Goal: Task Accomplishment & Management: Complete application form

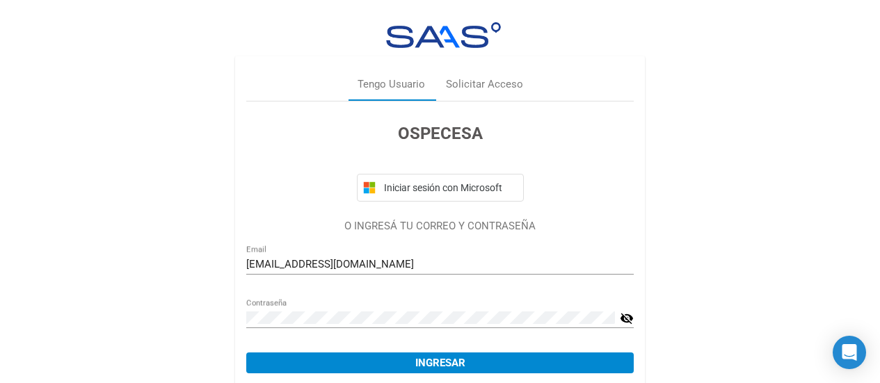
scroll to position [81, 0]
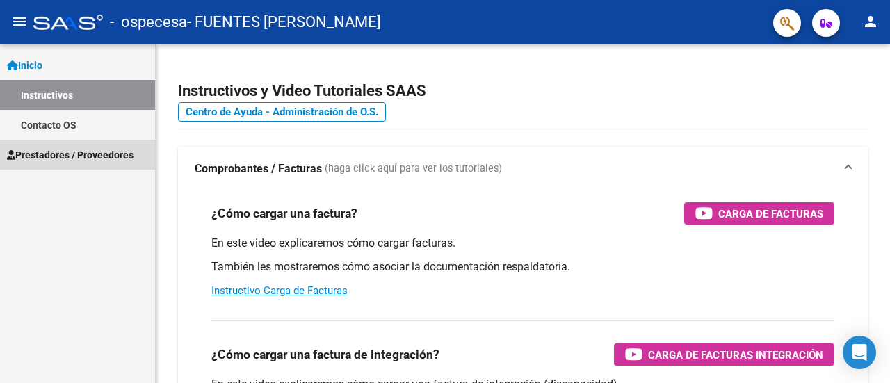
click at [75, 157] on span "Prestadores / Proveedores" at bounding box center [70, 154] width 127 height 15
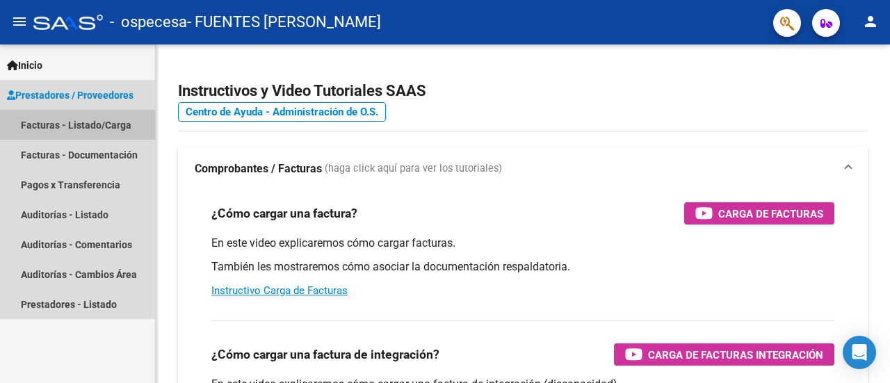
click at [75, 132] on link "Facturas - Listado/Carga" at bounding box center [77, 125] width 155 height 30
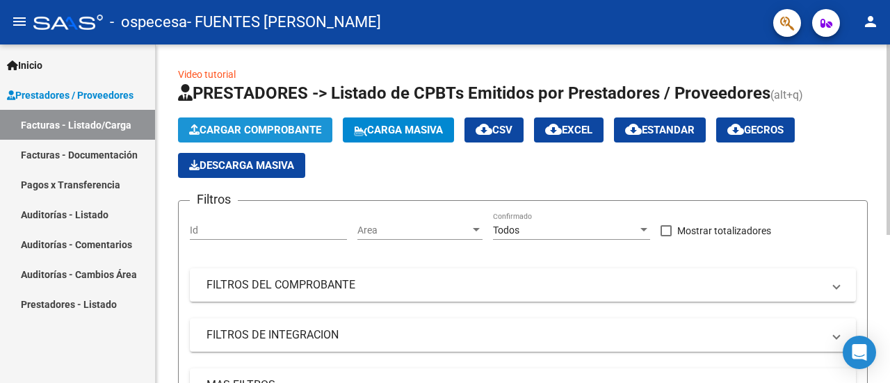
click at [211, 120] on button "Cargar Comprobante" at bounding box center [255, 130] width 154 height 25
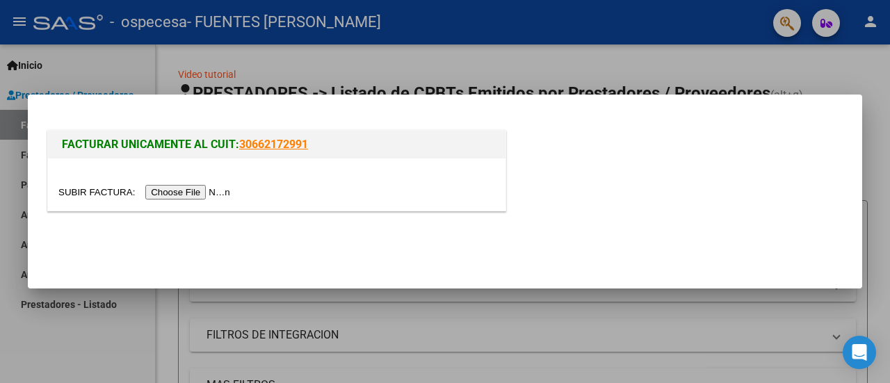
click at [166, 120] on div "FACTURAR UNICAMENTE AL CUIT: 30662172991" at bounding box center [445, 165] width 801 height 108
click at [203, 192] on input "file" at bounding box center [146, 192] width 176 height 15
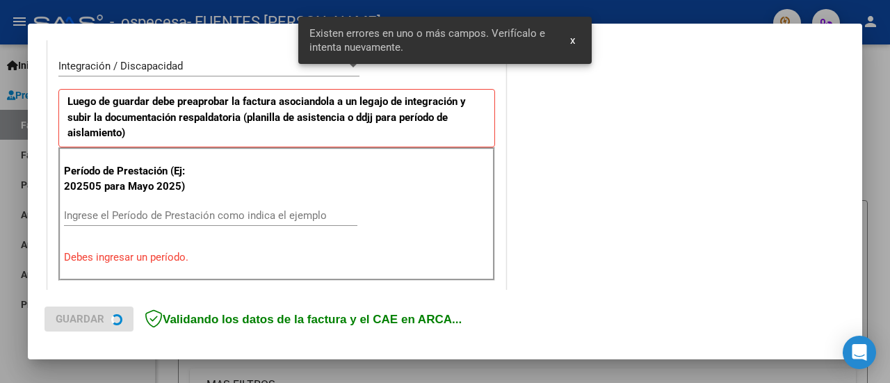
scroll to position [346, 0]
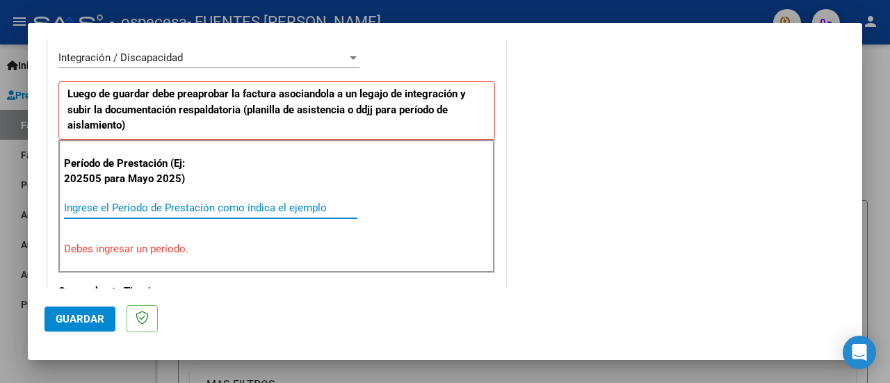
click at [122, 202] on input "Ingrese el Período de Prestación como indica el ejemplo" at bounding box center [211, 208] width 294 height 13
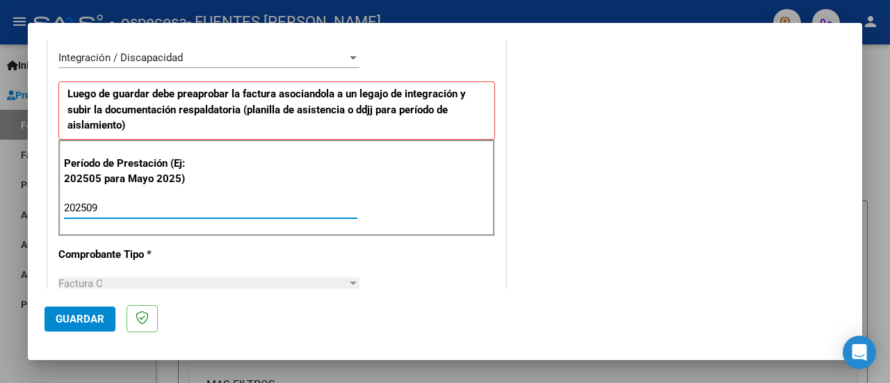
type input "202509"
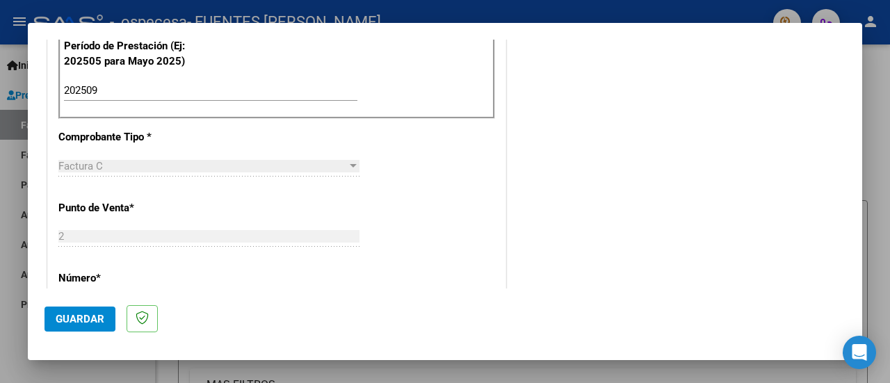
scroll to position [474, 0]
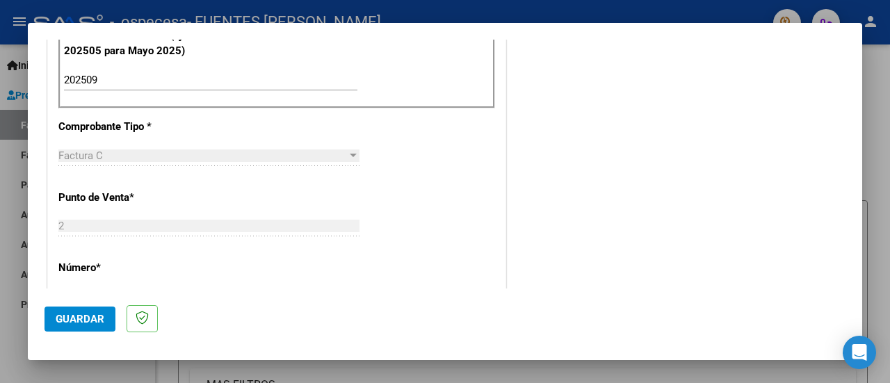
click at [201, 230] on div "2 Ingresar el Nro." at bounding box center [208, 226] width 301 height 21
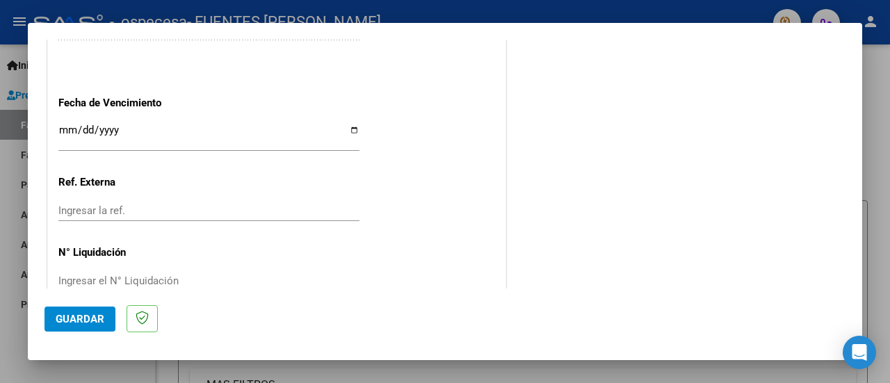
scroll to position [993, 0]
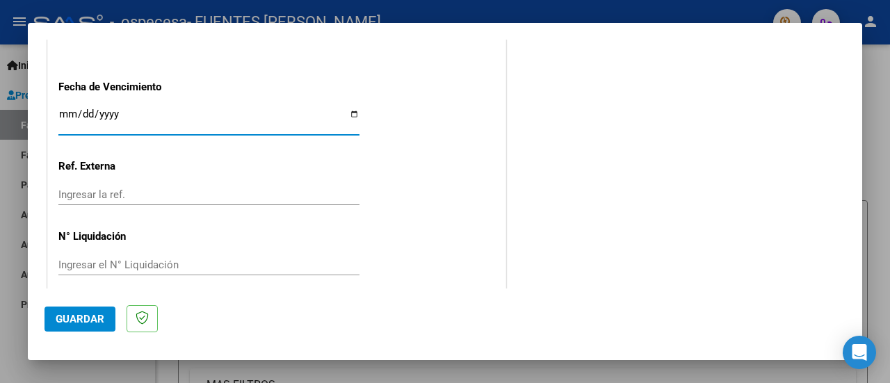
click at [70, 111] on input "Ingresar la fecha" at bounding box center [208, 120] width 301 height 22
click at [353, 109] on input "Ingresar la fecha" at bounding box center [208, 120] width 301 height 22
type input "[DATE]"
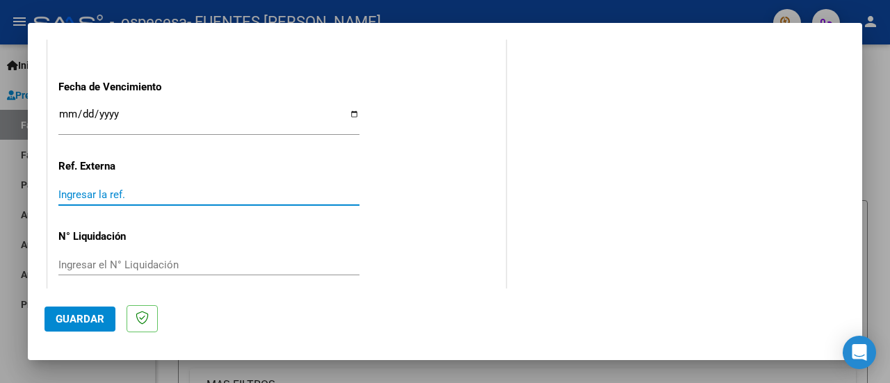
click at [143, 191] on input "Ingresar la ref." at bounding box center [208, 195] width 301 height 13
click at [118, 262] on input "Ingresar el N° Liquidación" at bounding box center [208, 265] width 301 height 13
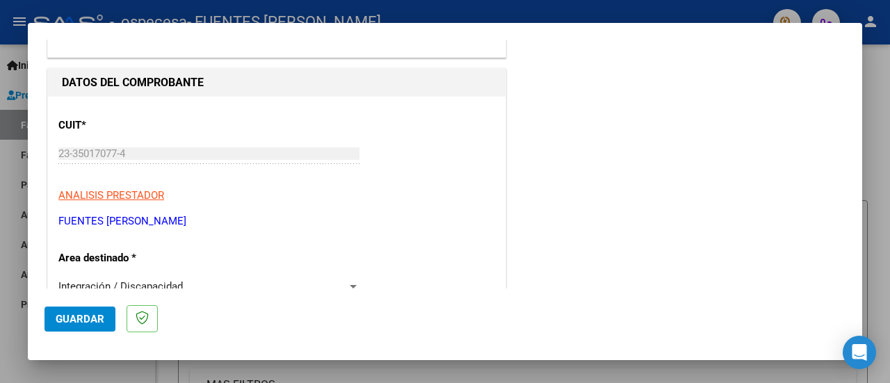
scroll to position [0, 0]
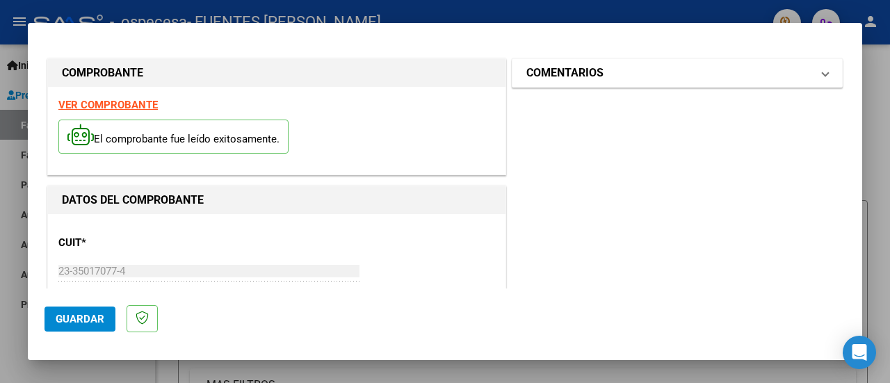
click at [811, 68] on span "COMENTARIOS" at bounding box center [675, 73] width 296 height 17
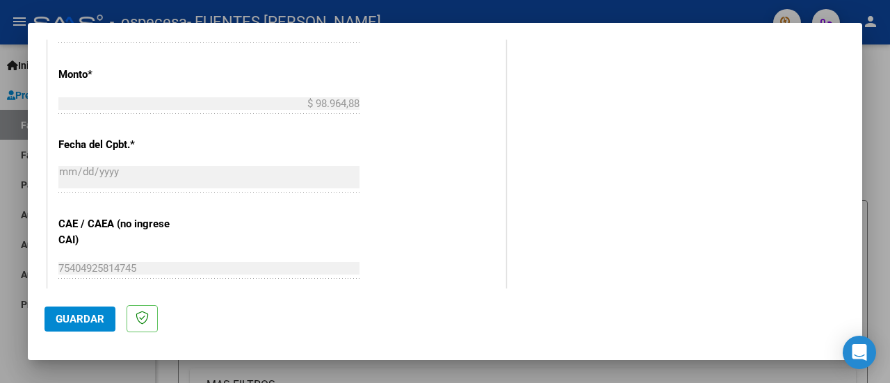
scroll to position [764, 0]
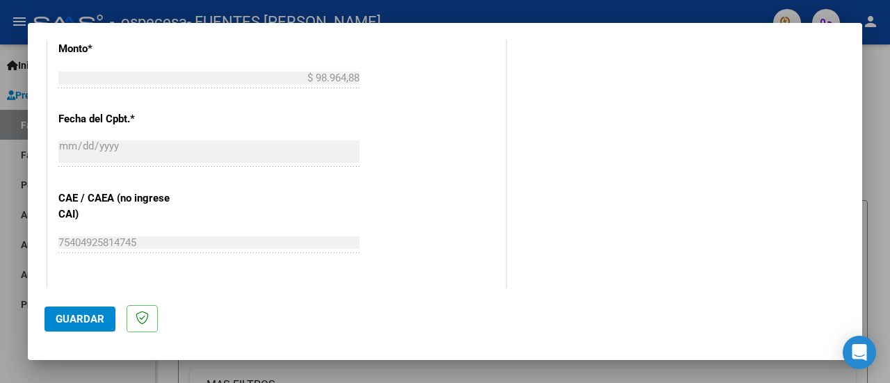
click at [78, 328] on button "Guardar" at bounding box center [80, 319] width 71 height 25
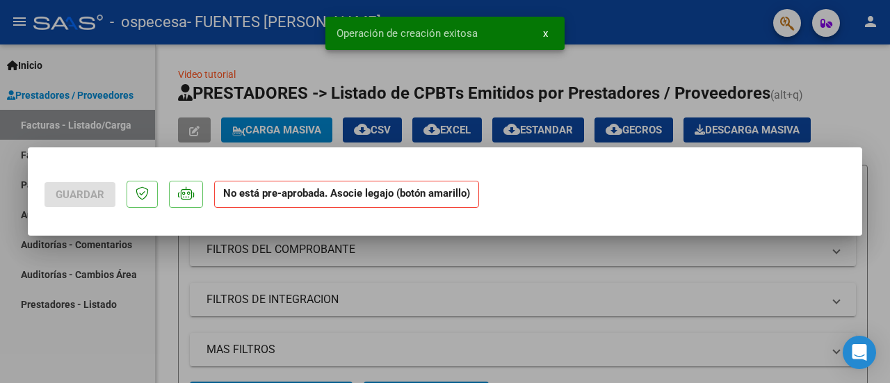
scroll to position [0, 0]
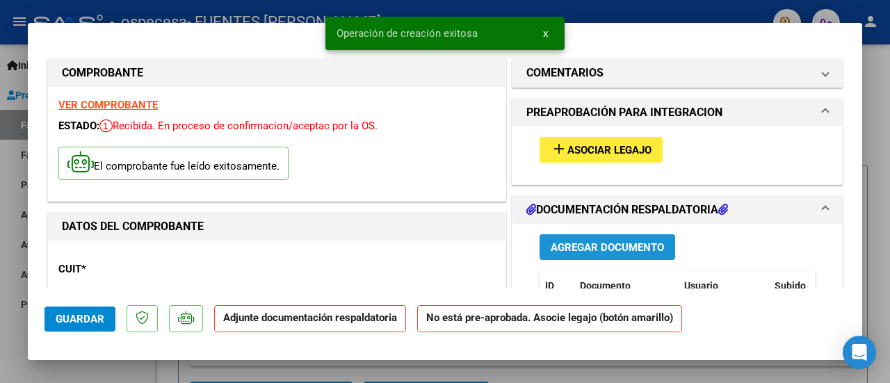
click at [590, 247] on span "Agregar Documento" at bounding box center [607, 247] width 113 height 13
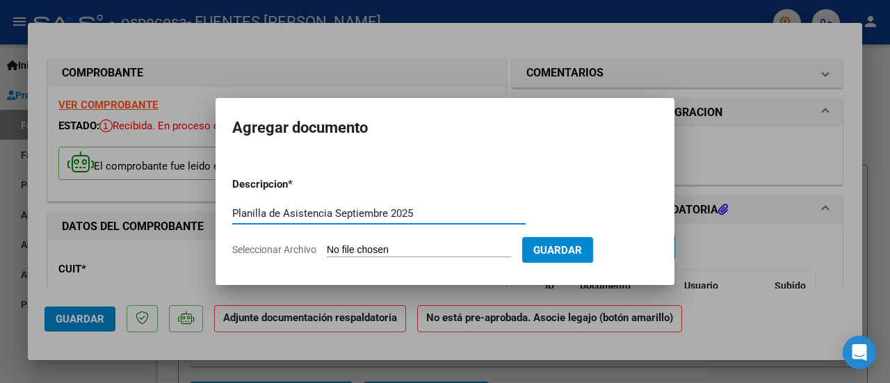
type input "Planilla de Asistencia Septiembre 2025"
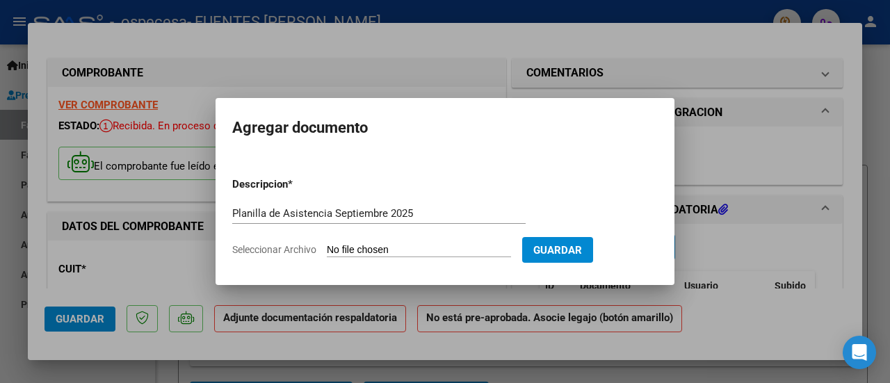
click at [431, 248] on input "Seleccionar Archivo" at bounding box center [419, 250] width 184 height 13
click at [426, 244] on input "Seleccionar Archivo" at bounding box center [419, 250] width 184 height 13
type input "C:\fakepath\Planilla [PERSON_NAME] Septiembre.pdf"
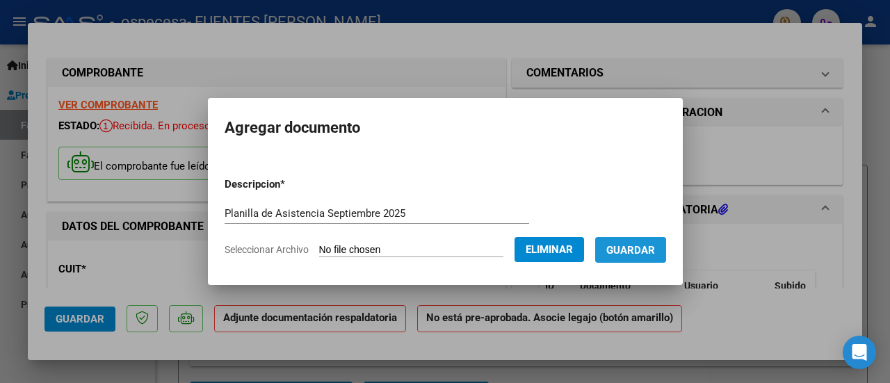
click at [646, 250] on span "Guardar" at bounding box center [631, 250] width 49 height 13
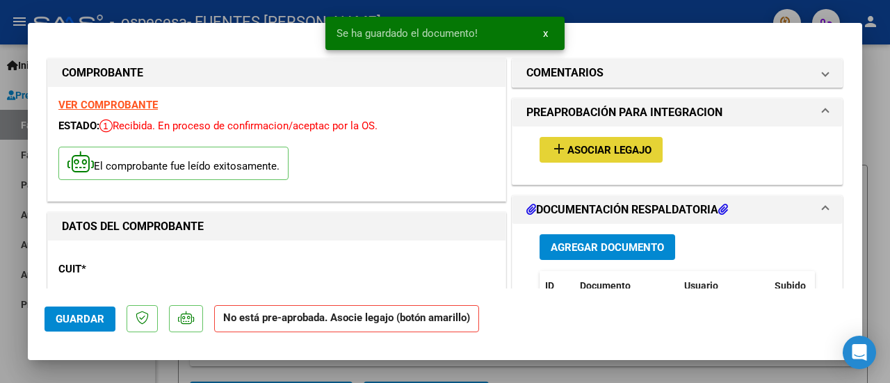
click at [625, 156] on button "add Asociar Legajo" at bounding box center [601, 150] width 123 height 26
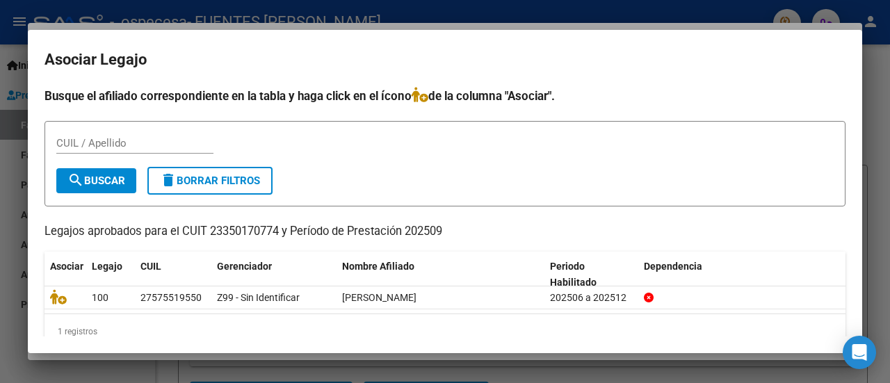
click at [72, 135] on div "CUIL / Apellido" at bounding box center [134, 143] width 157 height 21
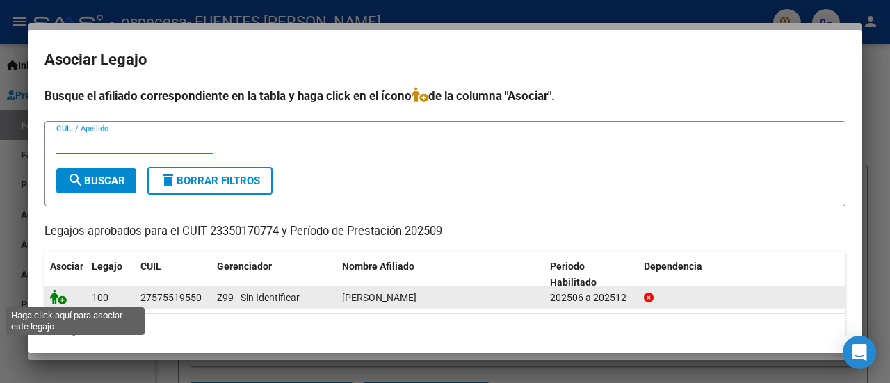
click at [62, 294] on icon at bounding box center [58, 296] width 17 height 15
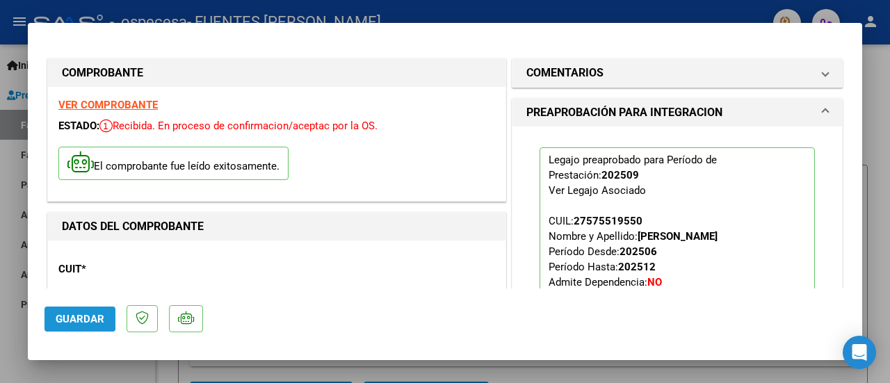
click at [75, 317] on span "Guardar" at bounding box center [80, 319] width 49 height 13
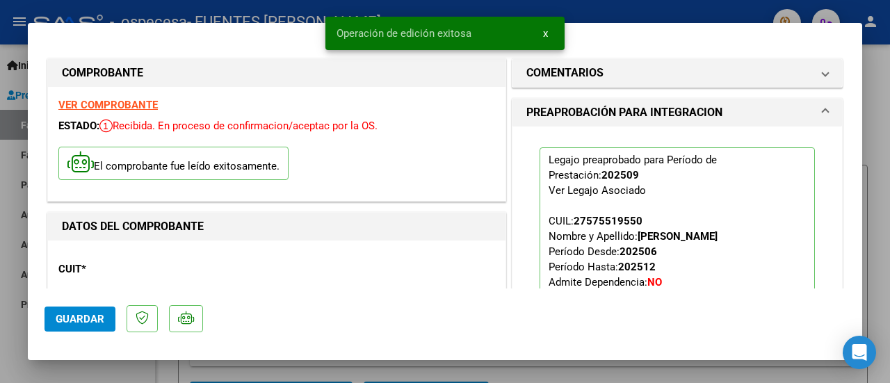
click at [876, 101] on div at bounding box center [445, 191] width 890 height 383
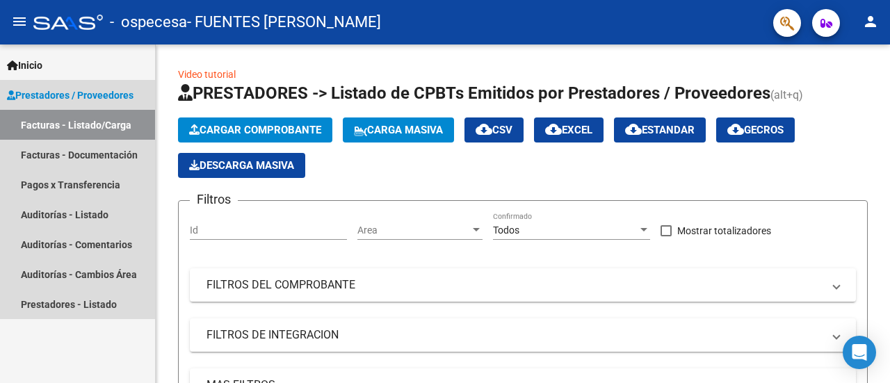
click at [111, 120] on link "Facturas - Listado/Carga" at bounding box center [77, 125] width 155 height 30
click at [78, 154] on link "Facturas - Documentación" at bounding box center [77, 155] width 155 height 30
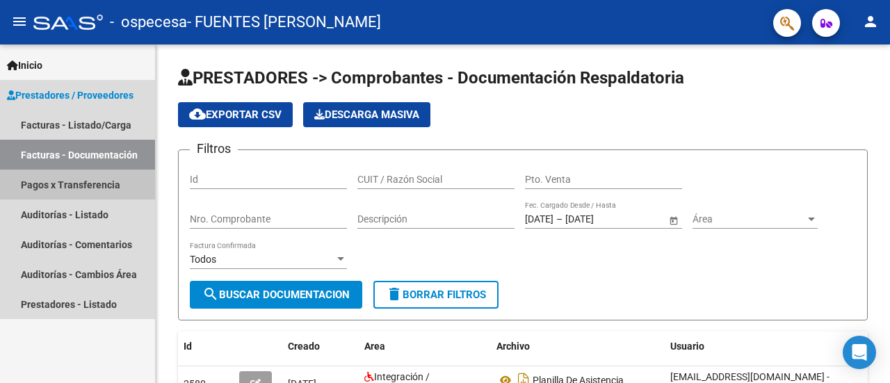
click at [74, 186] on link "Pagos x Transferencia" at bounding box center [77, 185] width 155 height 30
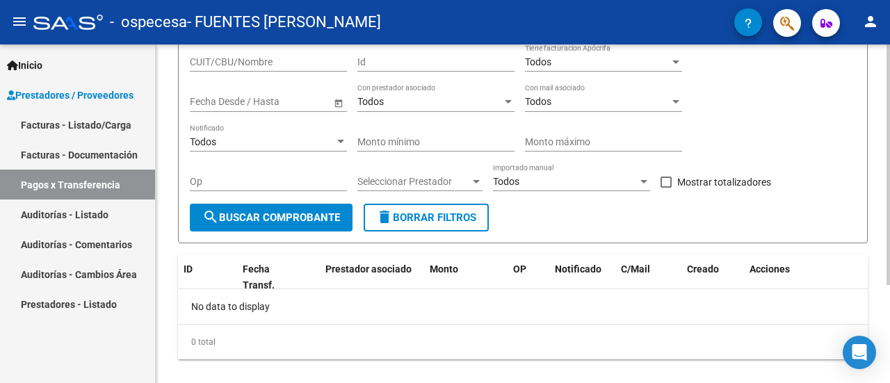
scroll to position [138, 0]
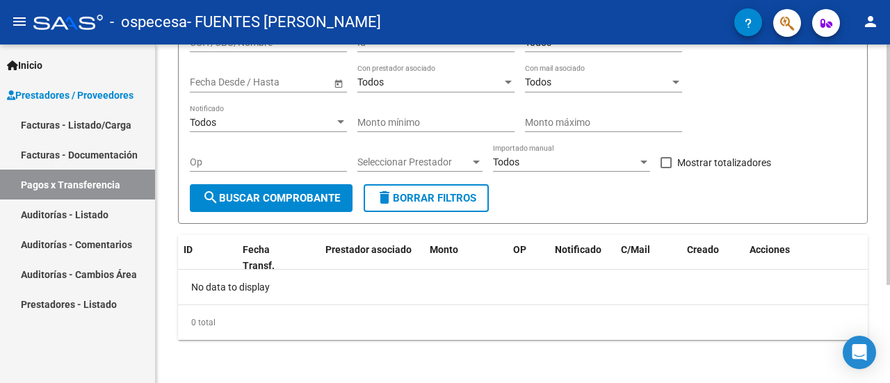
click at [879, 205] on div at bounding box center [888, 261] width 3 height 241
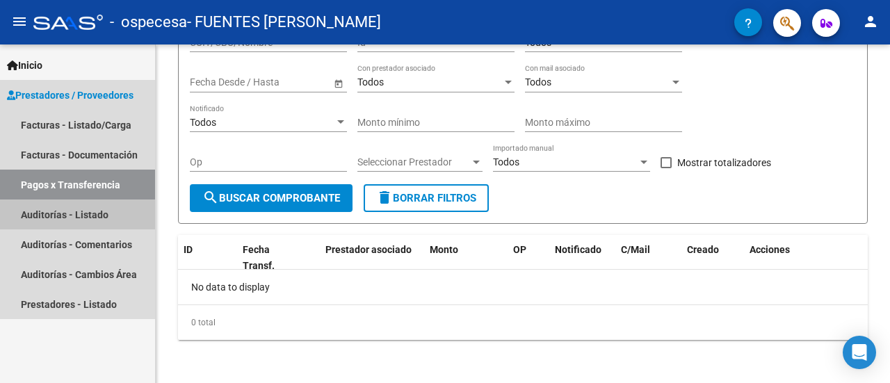
click at [22, 214] on link "Auditorías - Listado" at bounding box center [77, 215] width 155 height 30
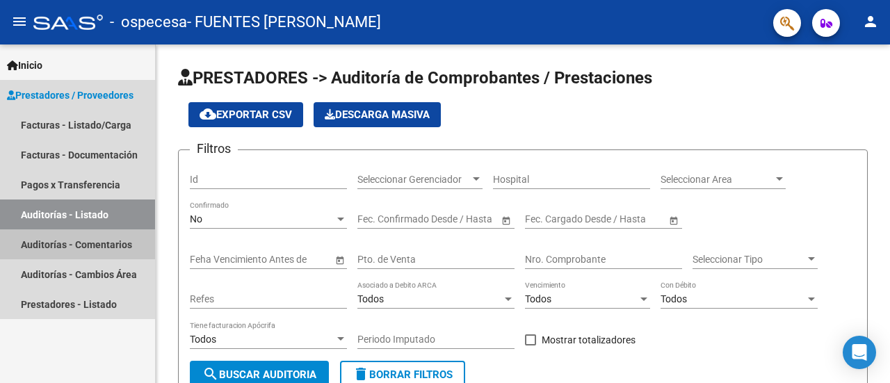
click at [31, 245] on link "Auditorías - Comentarios" at bounding box center [77, 245] width 155 height 30
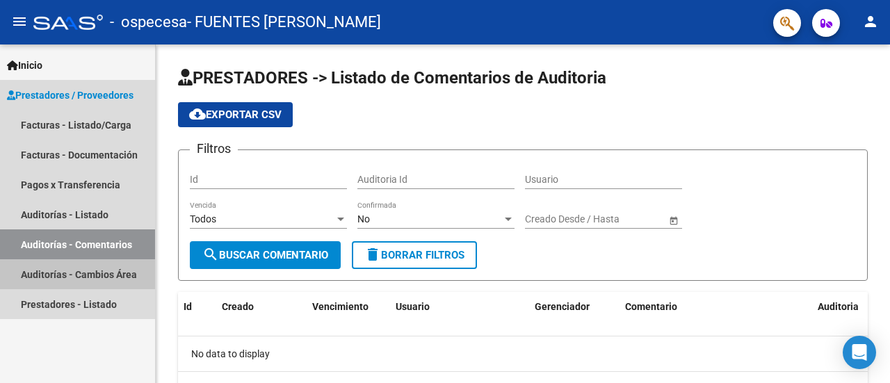
click at [36, 272] on link "Auditorías - Cambios Área" at bounding box center [77, 274] width 155 height 30
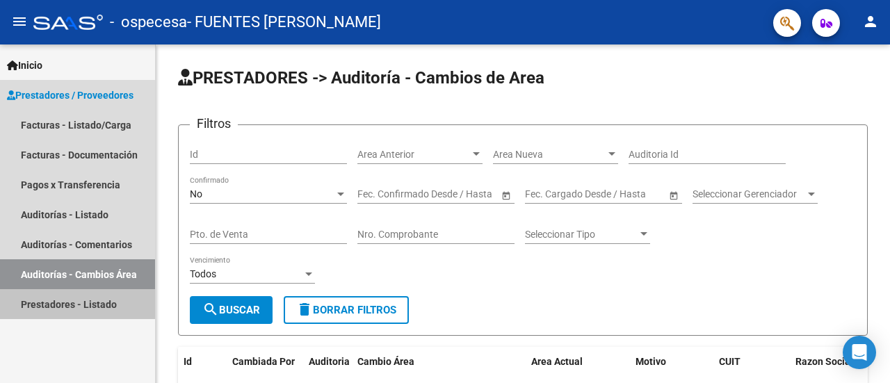
click at [41, 306] on link "Prestadores - Listado" at bounding box center [77, 304] width 155 height 30
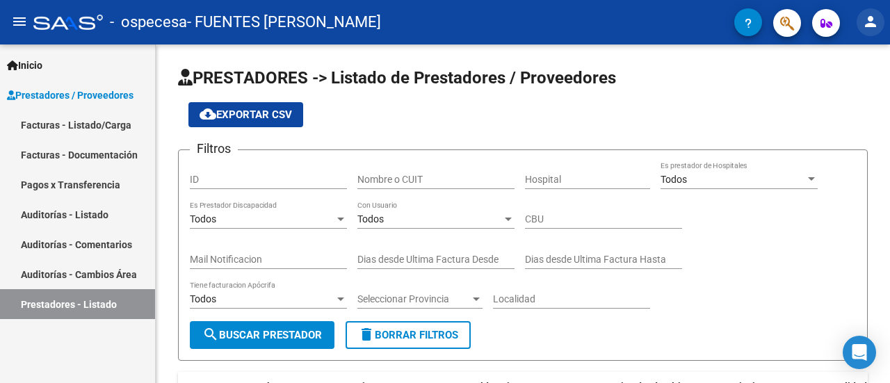
click at [870, 26] on mat-icon "person" at bounding box center [871, 21] width 17 height 17
click at [766, 66] on div at bounding box center [445, 191] width 890 height 383
click at [824, 24] on icon "button" at bounding box center [827, 23] width 12 height 10
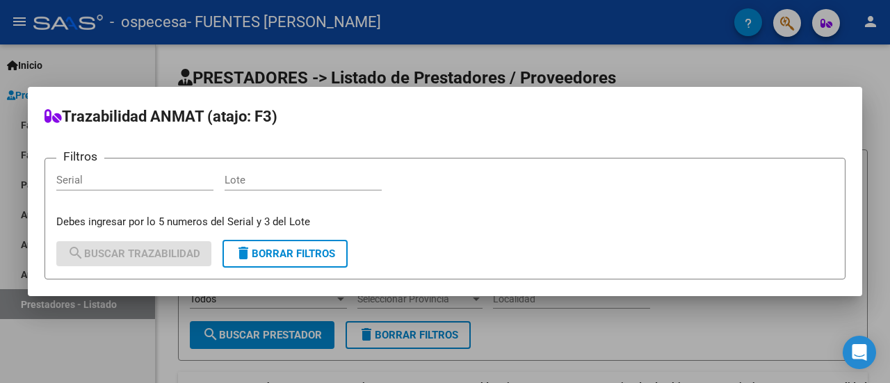
click at [686, 59] on div at bounding box center [445, 191] width 890 height 383
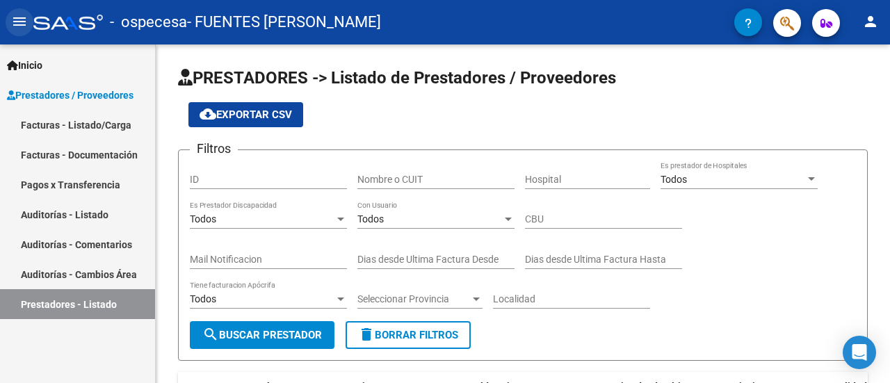
click at [19, 29] on mat-icon "menu" at bounding box center [19, 21] width 17 height 17
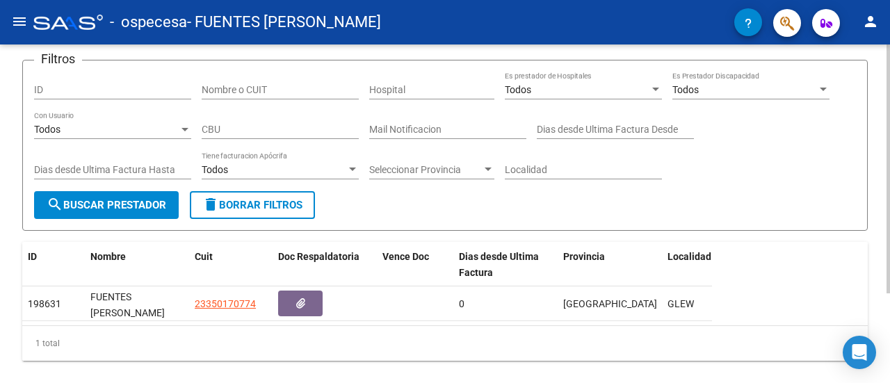
scroll to position [122, 0]
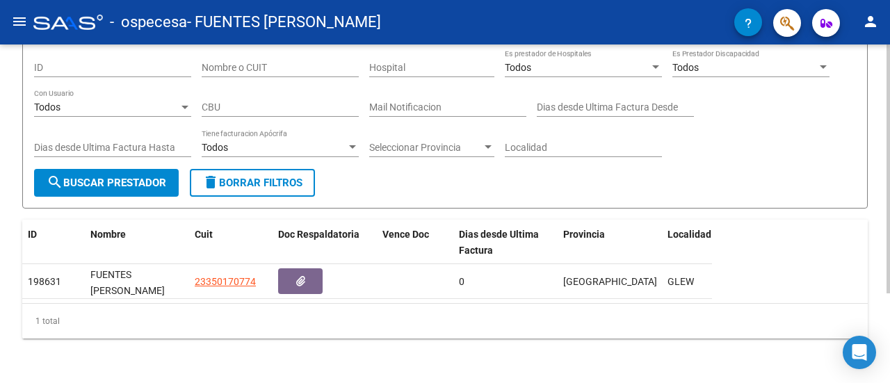
click at [879, 269] on div at bounding box center [888, 258] width 3 height 249
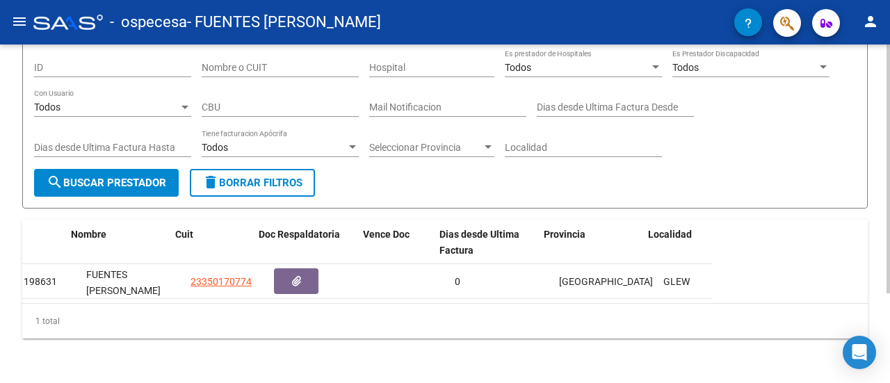
scroll to position [0, 0]
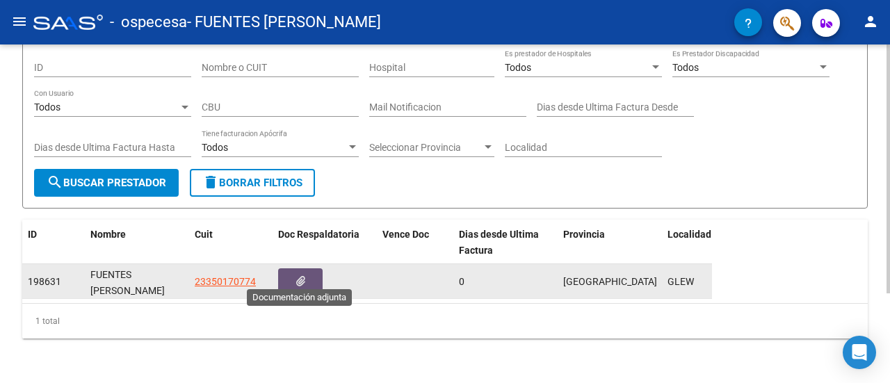
click at [309, 269] on button "button" at bounding box center [300, 282] width 45 height 26
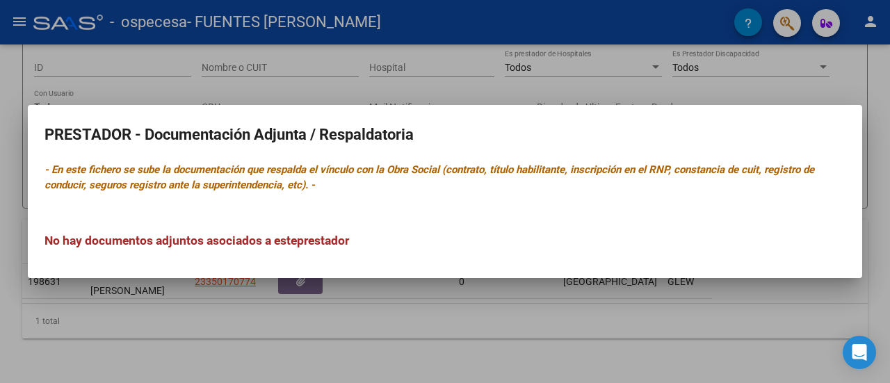
click at [294, 325] on div at bounding box center [445, 191] width 890 height 383
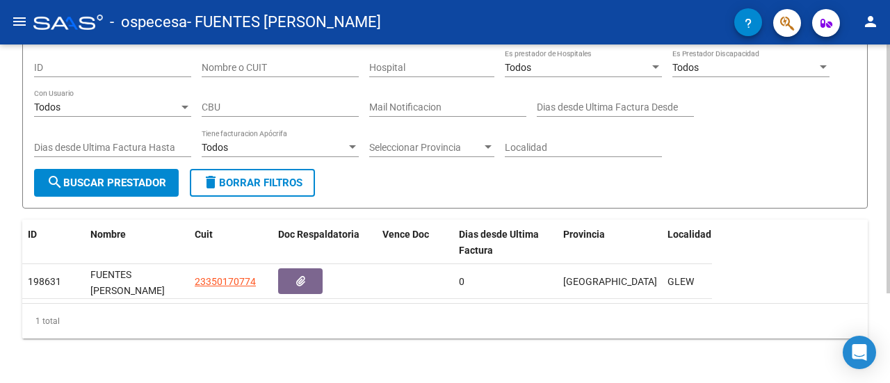
scroll to position [97, 0]
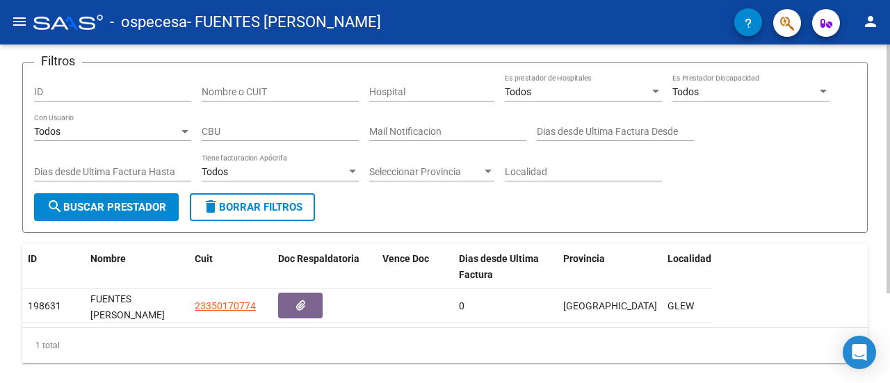
click at [879, 163] on div "PRESTADORES -> Listado de Prestadores / Proveedores cloud_download Exportar CSV…" at bounding box center [447, 182] width 894 height 451
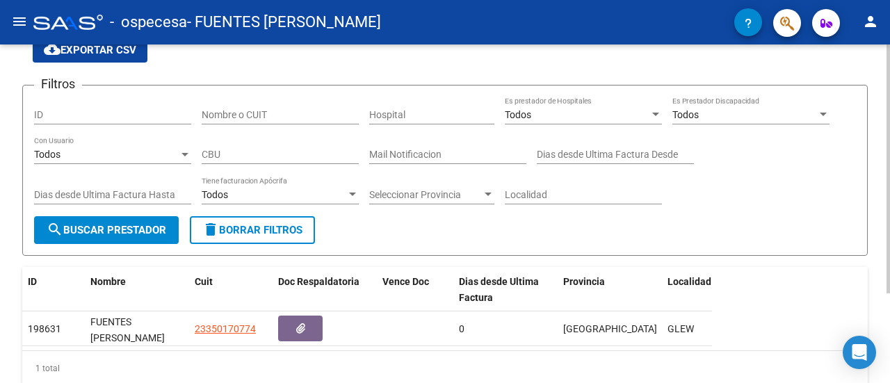
drag, startPoint x: 880, startPoint y: 138, endPoint x: 890, endPoint y: 48, distance: 90.3
click at [879, 48] on div "PRESTADORES -> Listado de Prestadores / Proveedores cloud_download Exportar CSV…" at bounding box center [447, 205] width 894 height 451
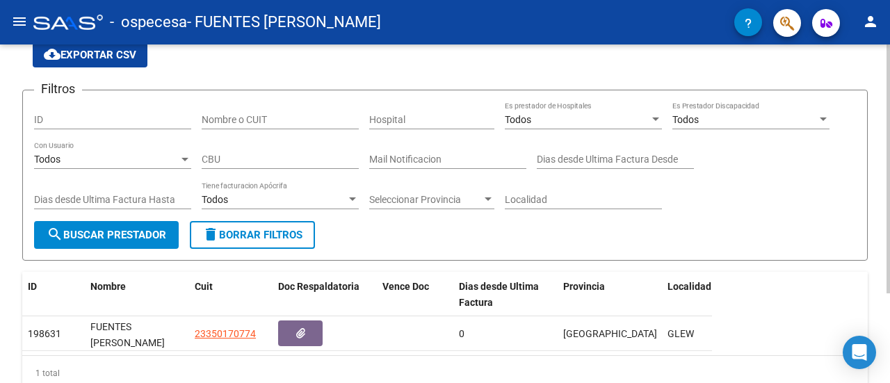
scroll to position [0, 0]
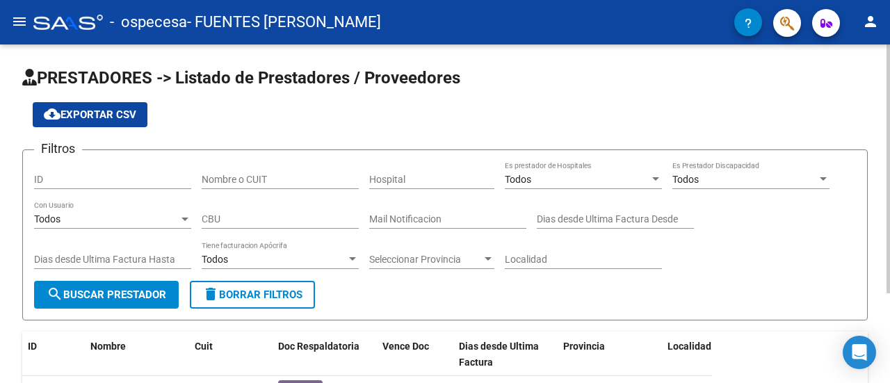
click at [879, 86] on div at bounding box center [888, 169] width 3 height 249
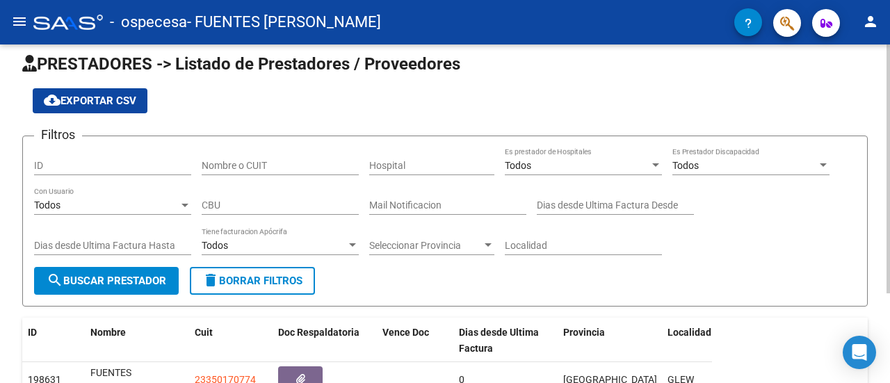
scroll to position [15, 0]
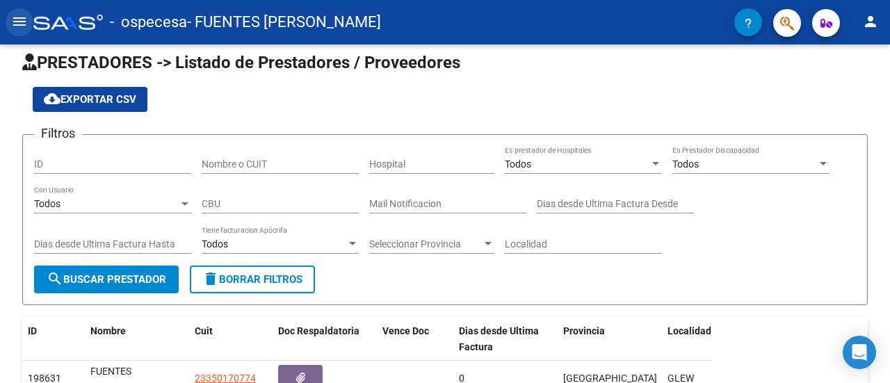
click at [19, 22] on mat-icon "menu" at bounding box center [19, 21] width 17 height 17
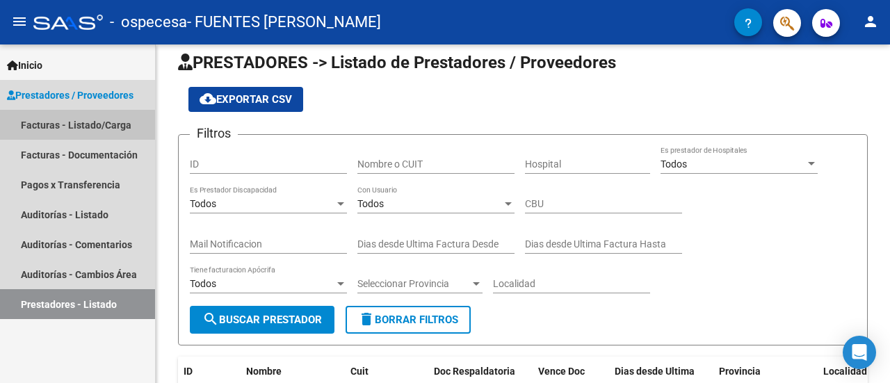
click at [70, 125] on link "Facturas - Listado/Carga" at bounding box center [77, 125] width 155 height 30
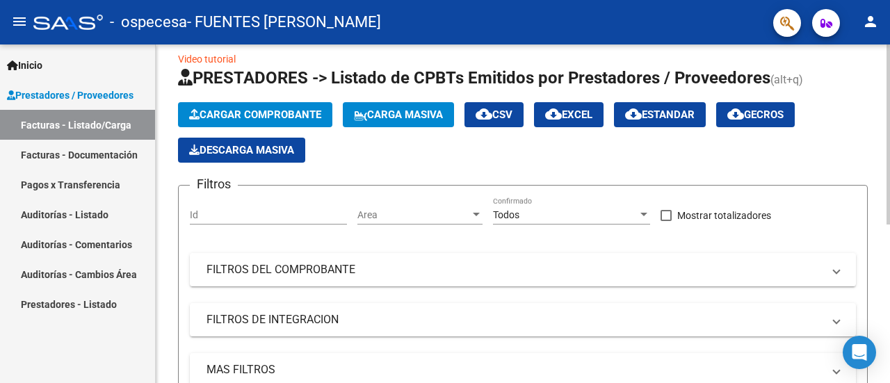
click at [831, 150] on div "Cargar Comprobante Carga Masiva cloud_download CSV cloud_download EXCEL cloud_d…" at bounding box center [523, 132] width 690 height 61
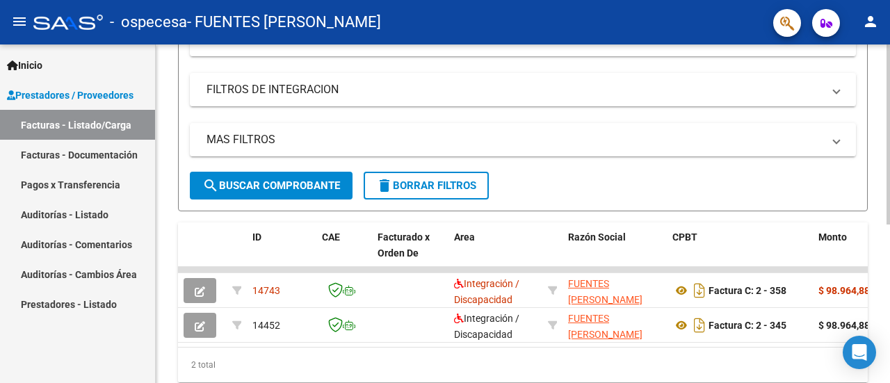
scroll to position [299, 0]
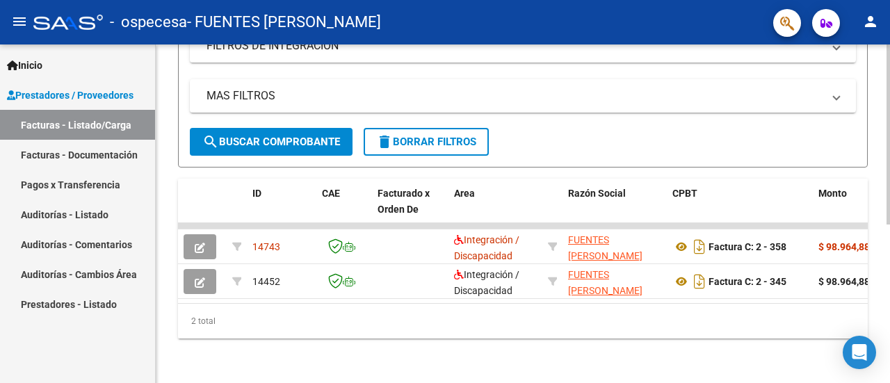
click at [879, 290] on div at bounding box center [888, 293] width 3 height 180
drag, startPoint x: 328, startPoint y: 307, endPoint x: 356, endPoint y: 304, distance: 28.0
click at [356, 304] on div "2 total" at bounding box center [523, 321] width 690 height 35
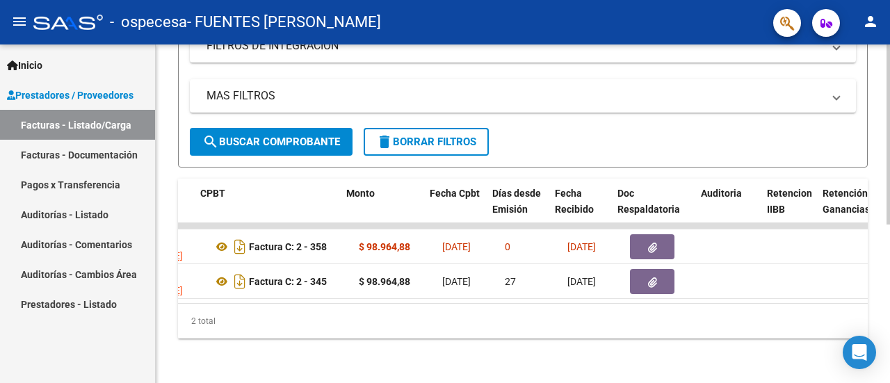
scroll to position [0, 486]
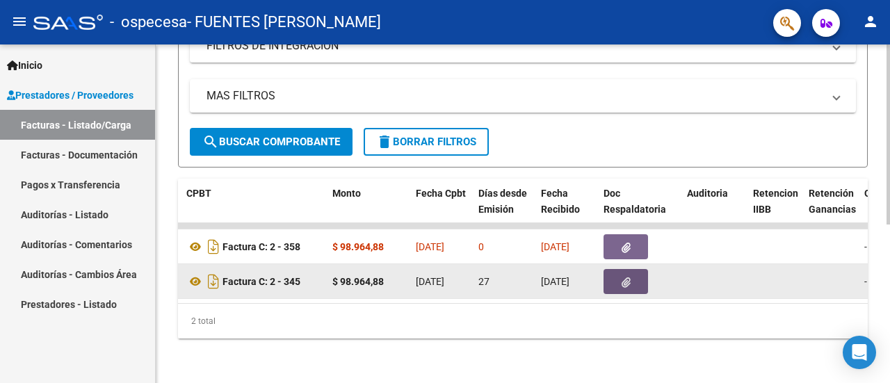
click at [618, 275] on button "button" at bounding box center [626, 281] width 45 height 25
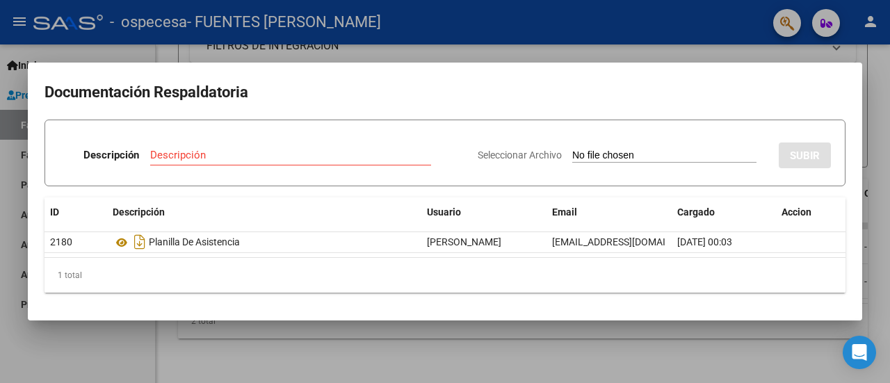
click at [721, 46] on div at bounding box center [445, 191] width 890 height 383
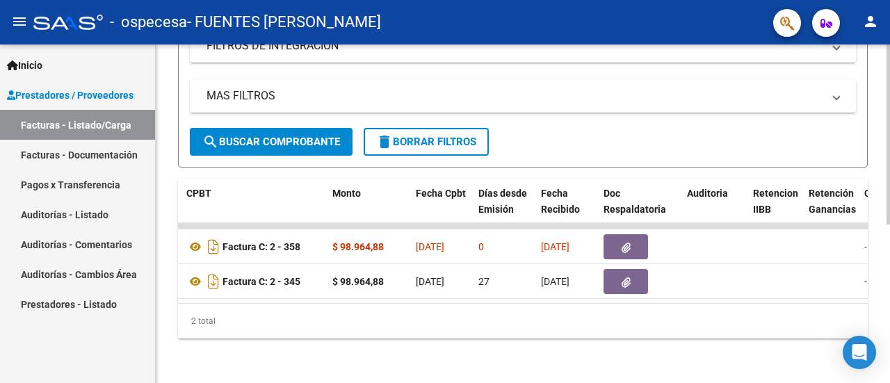
click at [455, 318] on div "2 total" at bounding box center [523, 321] width 690 height 35
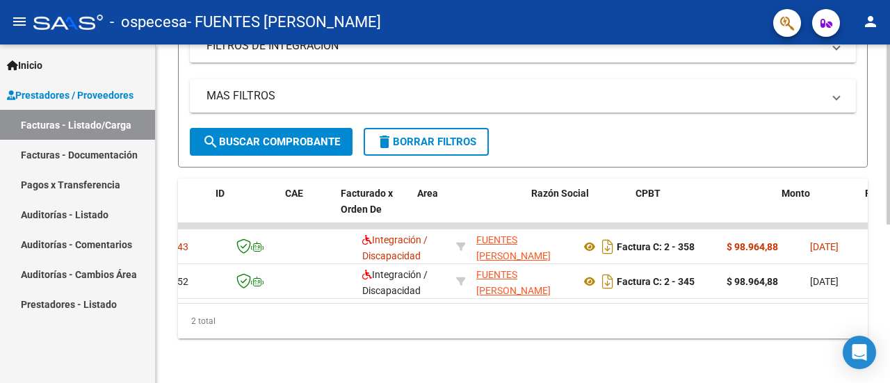
scroll to position [0, 0]
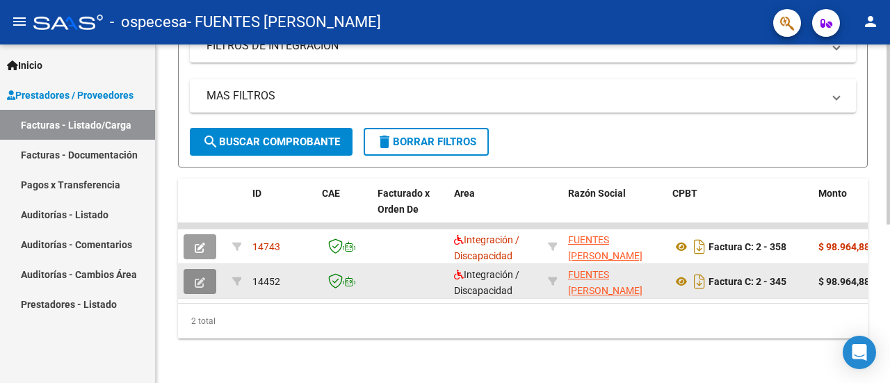
click at [200, 279] on button "button" at bounding box center [200, 281] width 33 height 25
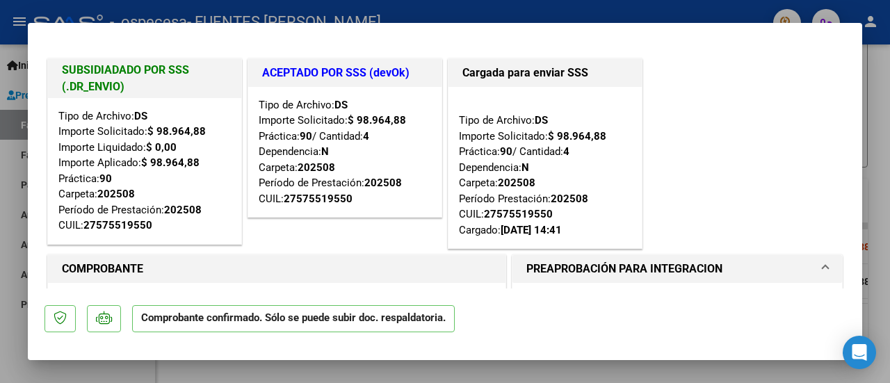
drag, startPoint x: 866, startPoint y: 94, endPoint x: 868, endPoint y: 106, distance: 12.7
click at [868, 106] on div at bounding box center [445, 191] width 890 height 383
type input "$ 0,00"
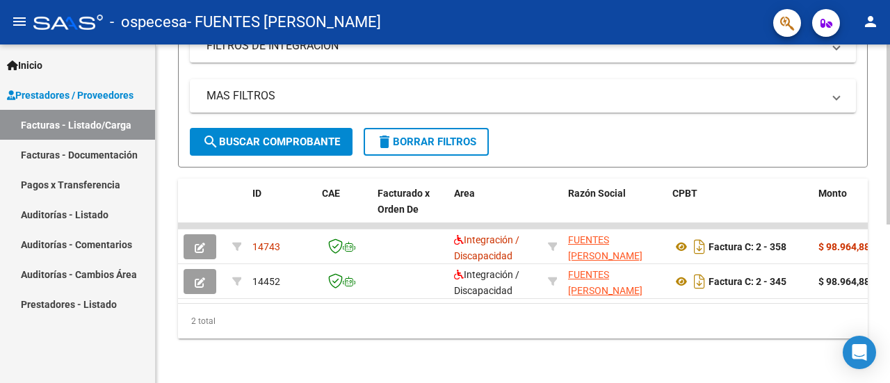
scroll to position [299, 0]
click at [868, 106] on div "Video tutorial PRESTADORES -> Listado de CPBTs Emitidos por Prestadores / Prove…" at bounding box center [523, 69] width 735 height 628
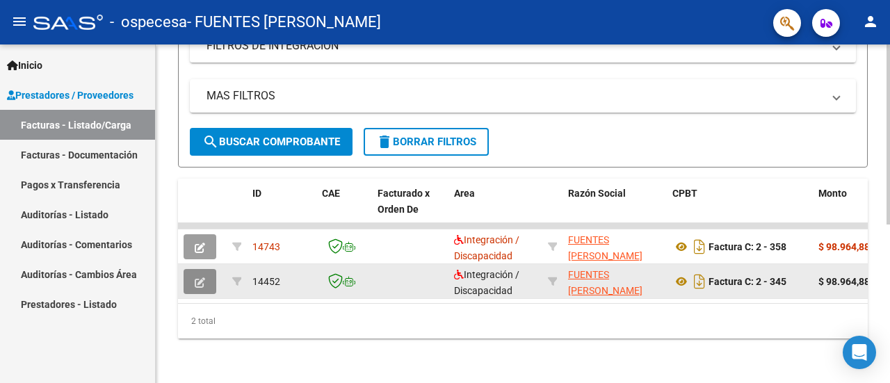
click at [203, 278] on icon "button" at bounding box center [200, 283] width 10 height 10
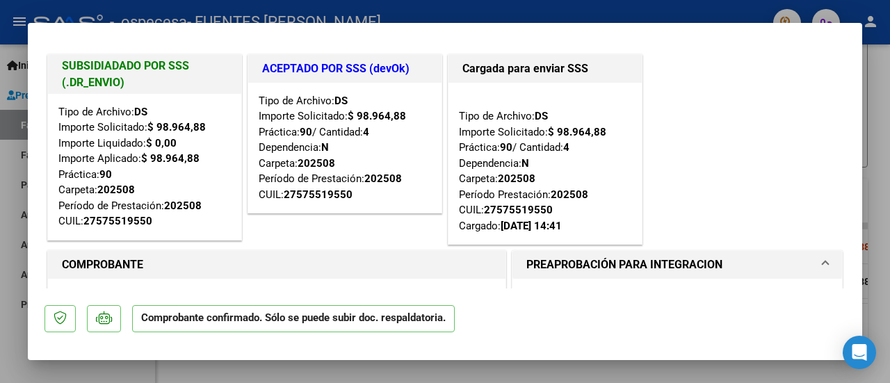
scroll to position [0, 0]
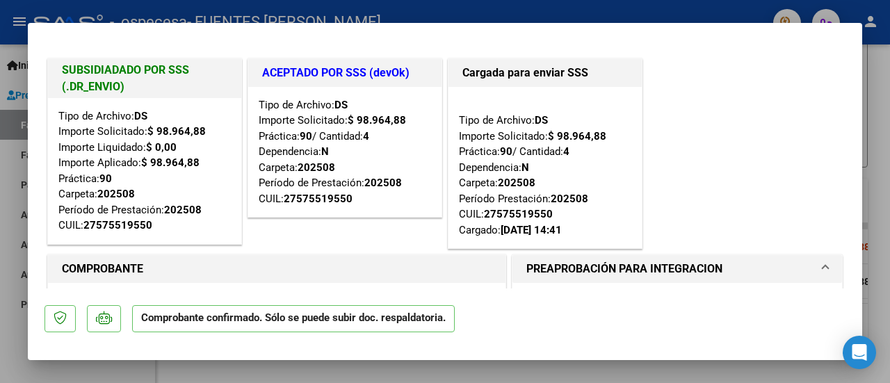
click at [878, 76] on div at bounding box center [445, 191] width 890 height 383
type input "$ 0,00"
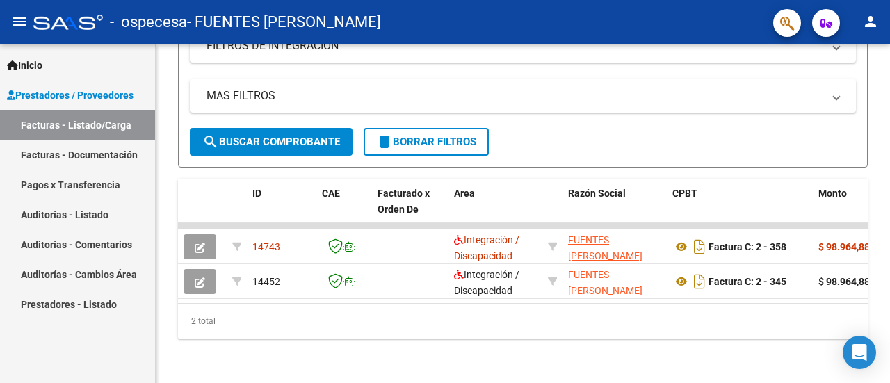
scroll to position [299, 0]
click at [878, 76] on div "Video tutorial PRESTADORES -> Listado de CPBTs Emitidos por Prestadores / Prove…" at bounding box center [523, 69] width 735 height 628
